Goal: Information Seeking & Learning: Find specific fact

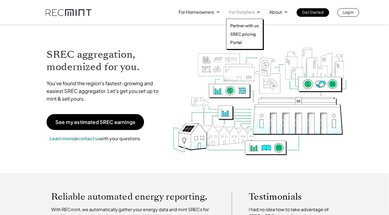
click at [248, 13] on p "For Installers" at bounding box center [242, 12] width 26 height 8
click at [249, 35] on p "SREC pricing" at bounding box center [243, 34] width 26 height 6
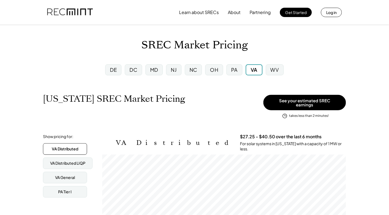
scroll to position [91, 244]
click at [160, 70] on div "MD" at bounding box center [153, 69] width 17 height 11
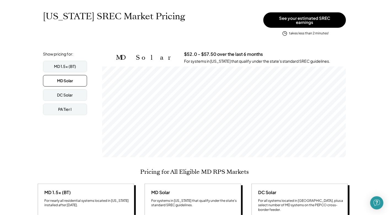
scroll to position [91, 244]
